Goal: Task Accomplishment & Management: Manage account settings

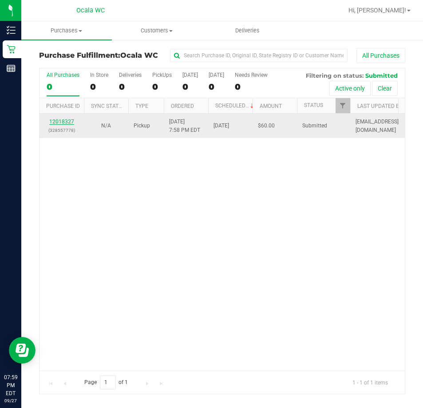
click at [64, 119] on link "12018327" at bounding box center [61, 121] width 25 height 6
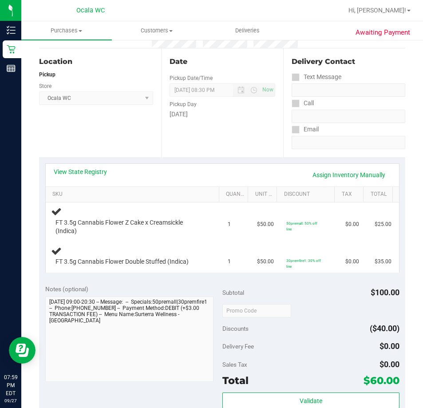
scroll to position [89, 0]
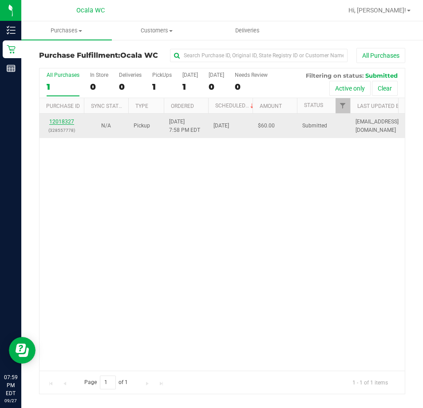
click at [69, 122] on link "12018327" at bounding box center [61, 121] width 25 height 6
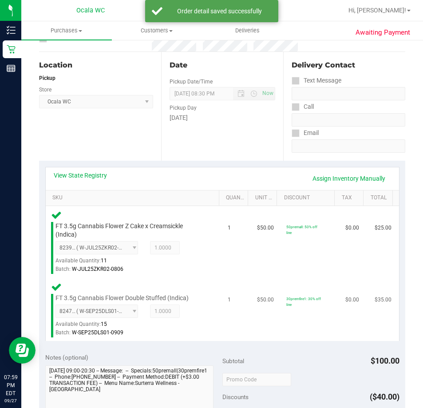
scroll to position [177, 0]
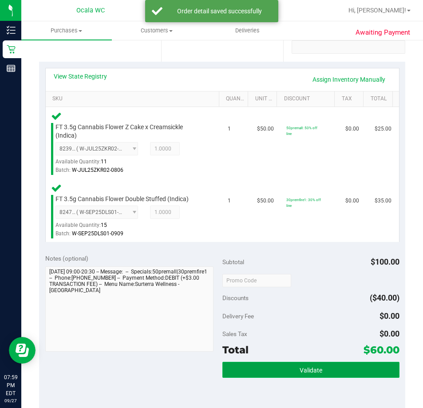
click at [312, 375] on button "Validate" at bounding box center [310, 370] width 177 height 16
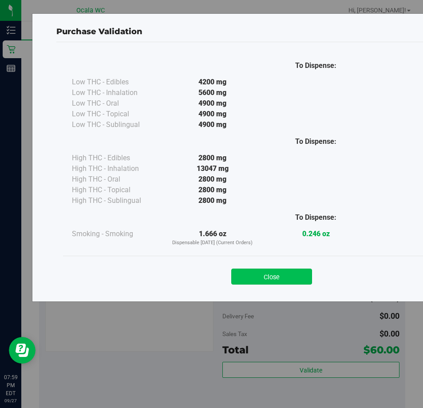
click at [256, 274] on button "Close" at bounding box center [271, 276] width 81 height 16
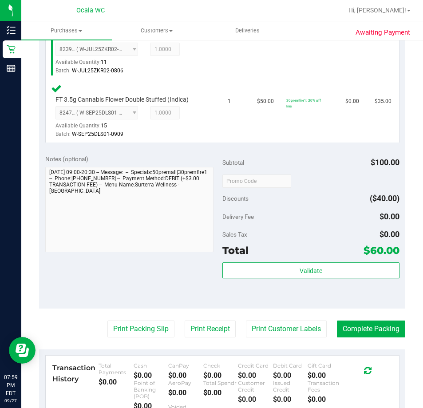
scroll to position [355, 0]
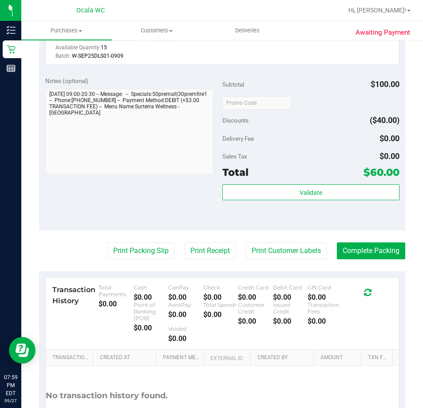
click at [131, 236] on purchase-details "Back Edit Purchase Cancel Purchase View Profile # 12018327 BioTrack ID: - Submi…" at bounding box center [222, 77] width 366 height 768
click at [145, 248] on button "Print Packing Slip" at bounding box center [140, 250] width 67 height 17
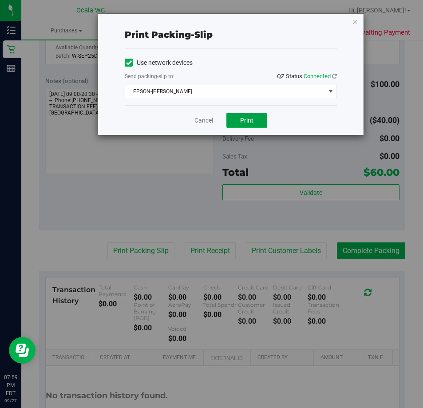
click at [242, 122] on span "Print" at bounding box center [246, 120] width 13 height 7
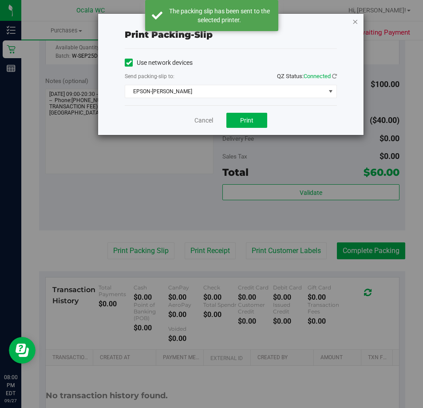
click at [354, 20] on icon "button" at bounding box center [355, 21] width 6 height 11
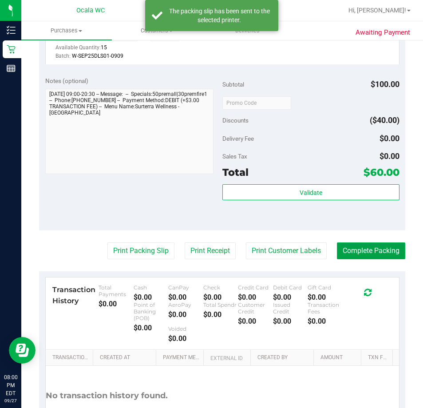
click at [394, 247] on button "Complete Packing" at bounding box center [371, 250] width 68 height 17
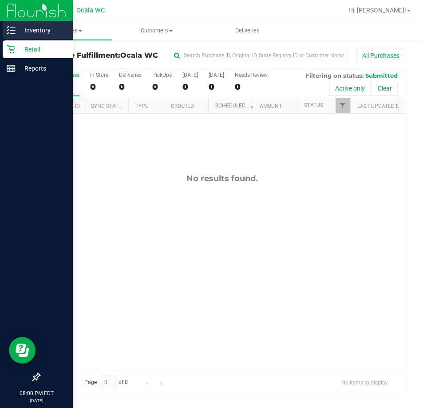
click at [27, 30] on p "Inventory" at bounding box center [42, 30] width 53 height 11
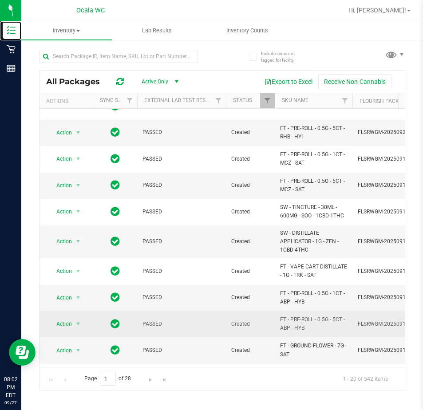
scroll to position [266, 0]
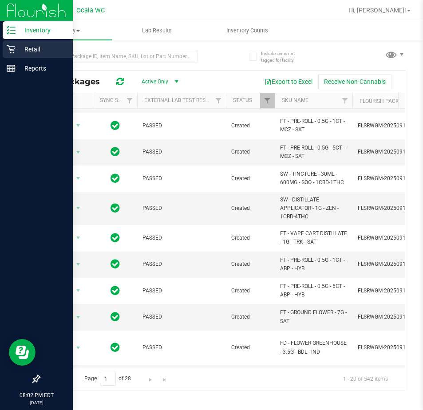
click at [11, 45] on icon at bounding box center [11, 49] width 9 height 9
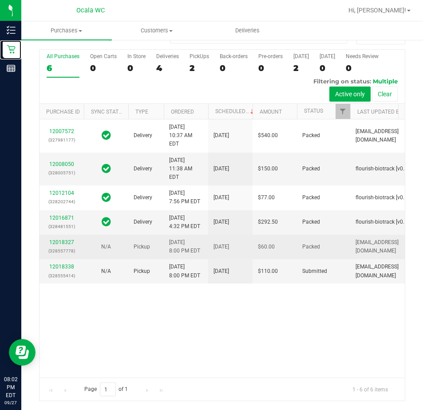
scroll to position [32, 0]
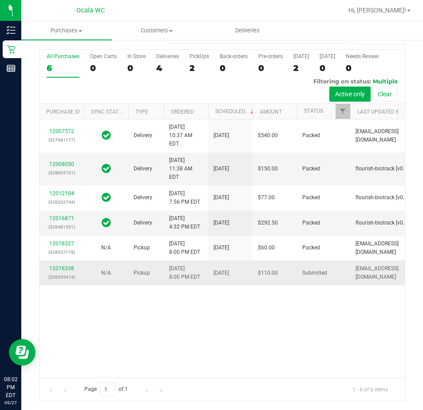
click at [64, 285] on td "12018338 (328555414)" at bounding box center [61, 272] width 44 height 24
click at [65, 271] on link "12018338" at bounding box center [61, 268] width 25 height 6
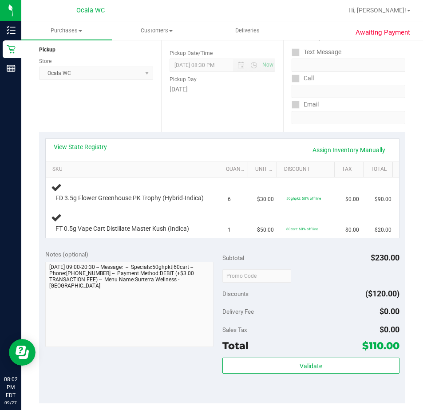
scroll to position [107, 0]
click at [75, 144] on link "View State Registry" at bounding box center [80, 146] width 53 height 9
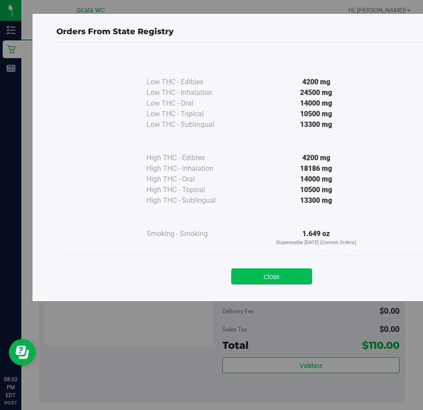
click at [259, 275] on button "Close" at bounding box center [271, 276] width 81 height 16
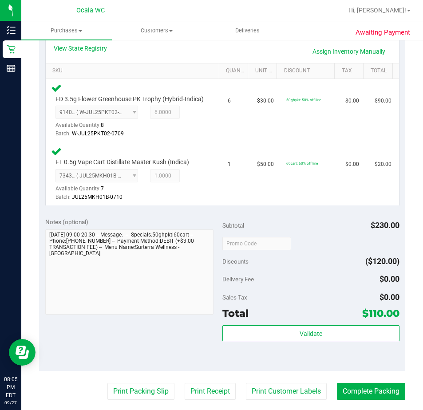
scroll to position [253, 0]
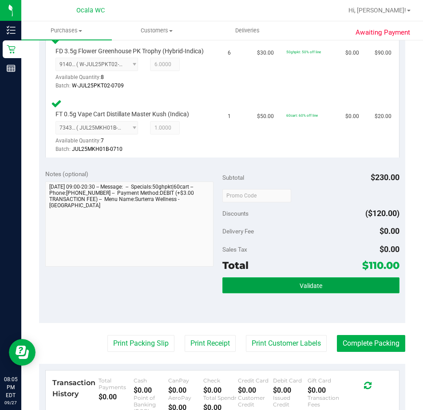
click at [322, 293] on button "Validate" at bounding box center [310, 285] width 177 height 16
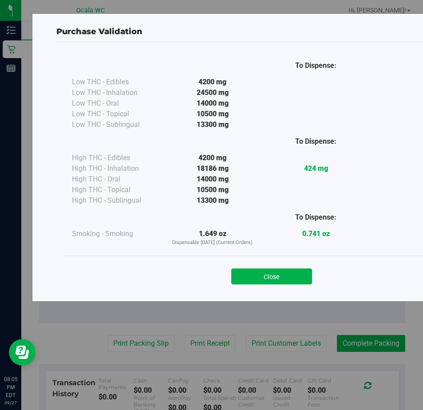
click at [259, 287] on div "Close" at bounding box center [271, 273] width 417 height 36
click at [256, 283] on button "Close" at bounding box center [271, 276] width 81 height 16
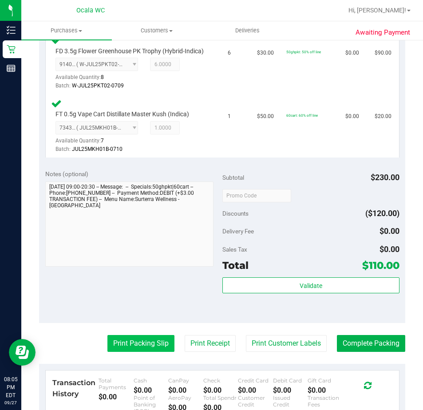
click at [132, 352] on button "Print Packing Slip" at bounding box center [140, 343] width 67 height 17
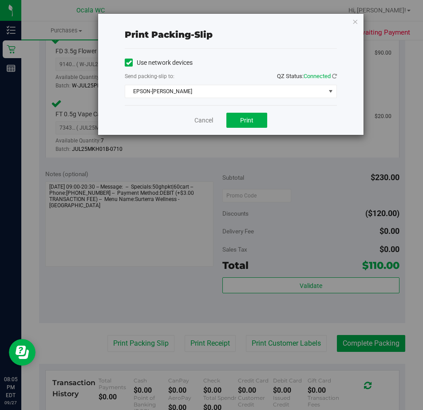
click at [252, 133] on div "Cancel Print" at bounding box center [231, 120] width 212 height 30
click at [251, 122] on span "Print" at bounding box center [246, 120] width 13 height 7
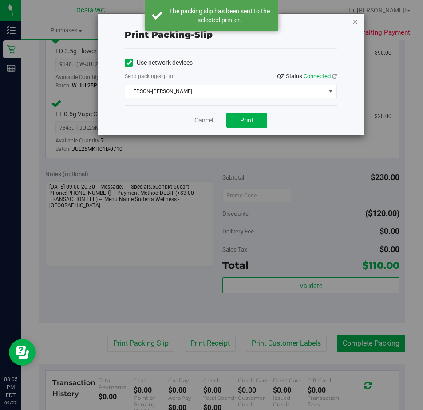
click at [355, 23] on icon "button" at bounding box center [355, 21] width 6 height 11
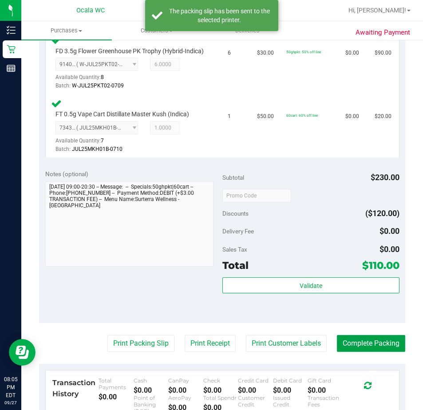
click at [385, 352] on button "Complete Packing" at bounding box center [371, 343] width 68 height 17
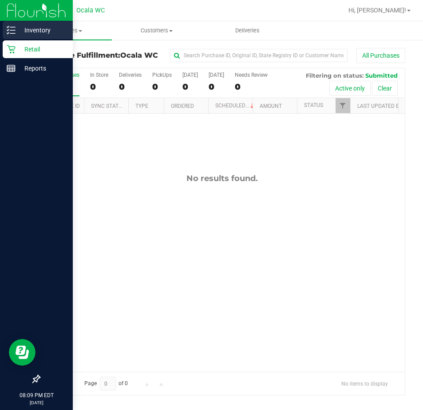
click at [34, 29] on p "Inventory" at bounding box center [42, 30] width 53 height 11
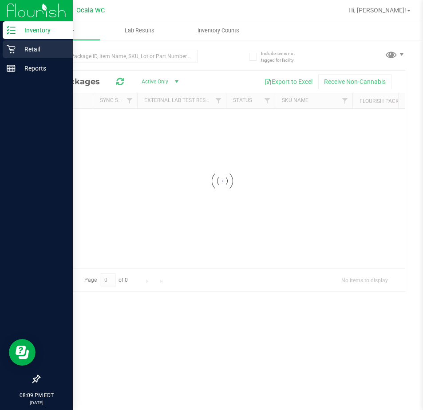
click at [35, 44] on p "Retail" at bounding box center [42, 49] width 53 height 11
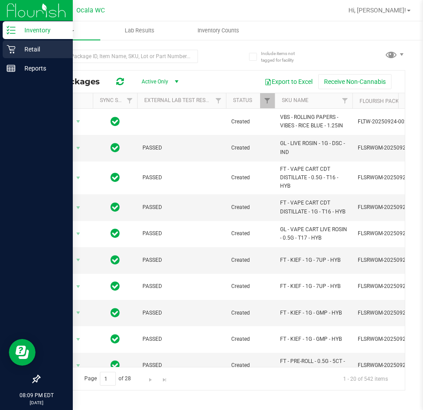
click at [10, 46] on icon at bounding box center [11, 49] width 9 height 9
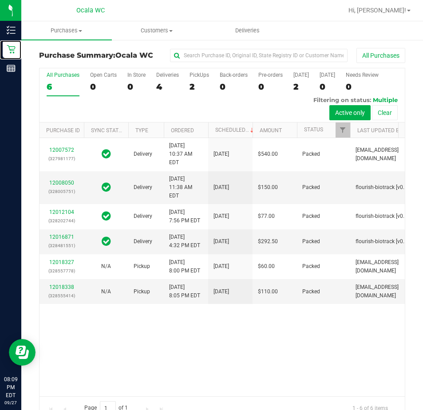
scroll to position [32, 0]
click at [205, 86] on div "2" at bounding box center [199, 87] width 20 height 10
click at [0, 0] on input "PickUps 2" at bounding box center [0, 0] width 0 height 0
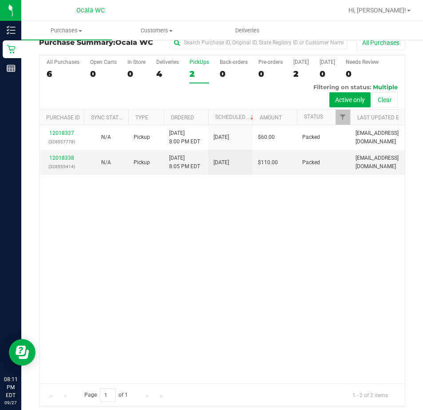
scroll to position [19, 0]
